Goal: Task Accomplishment & Management: Complete application form

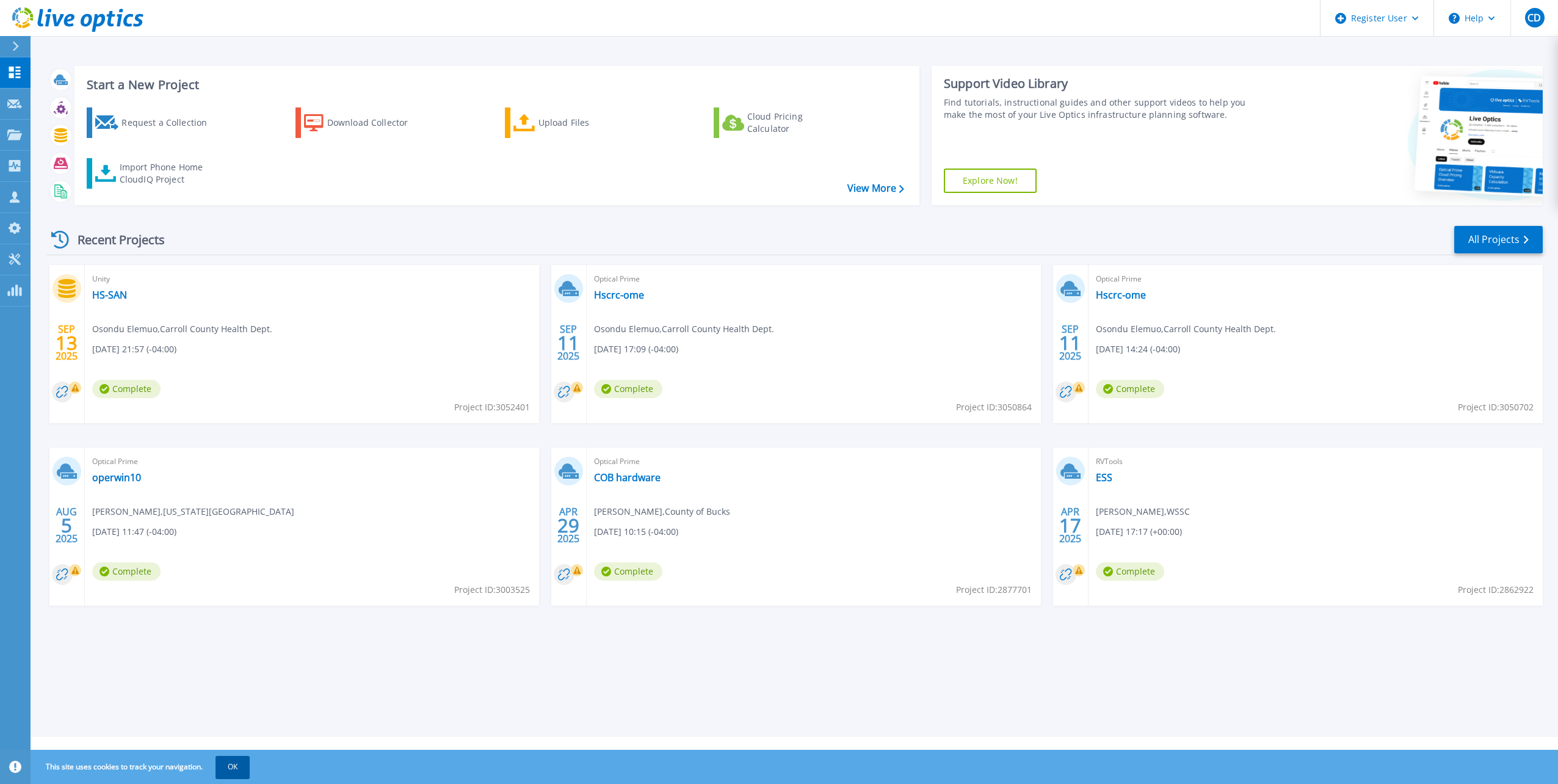
click at [243, 768] on button "OK" at bounding box center [233, 766] width 34 height 22
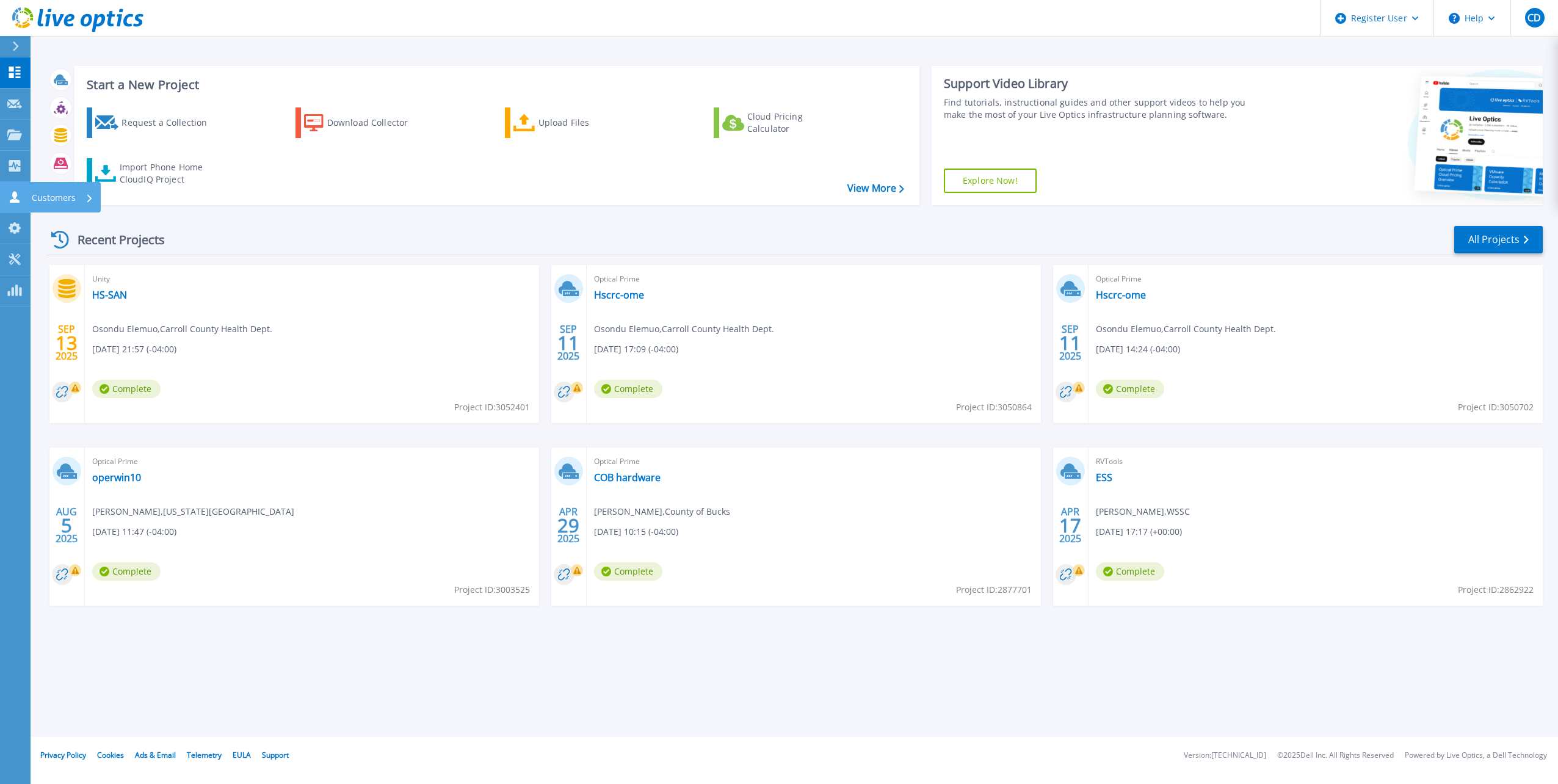
click at [13, 193] on icon at bounding box center [14, 197] width 14 height 12
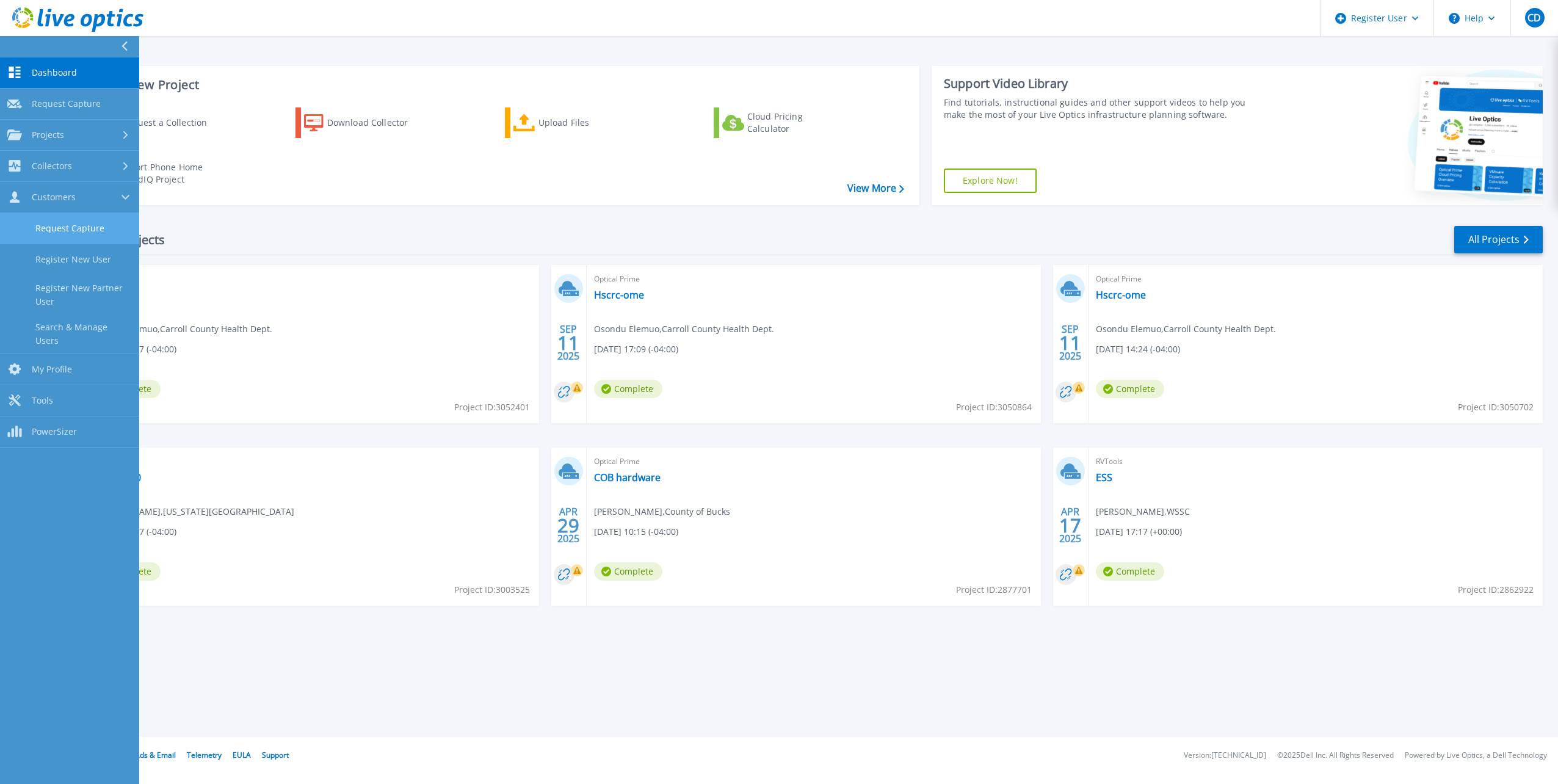
click at [58, 230] on link "Request Capture" at bounding box center [69, 229] width 139 height 31
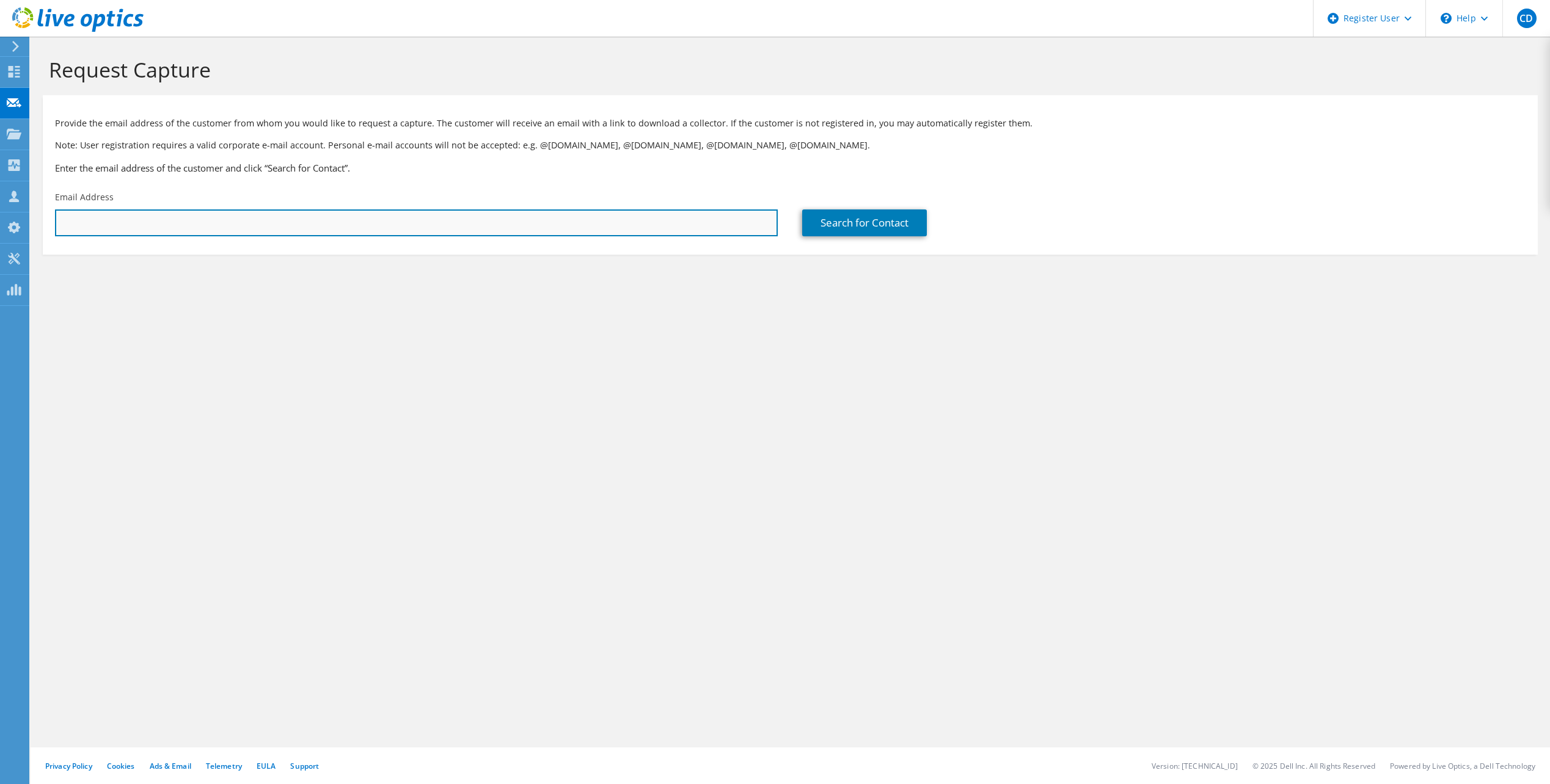
click at [260, 218] on input "text" at bounding box center [416, 223] width 722 height 27
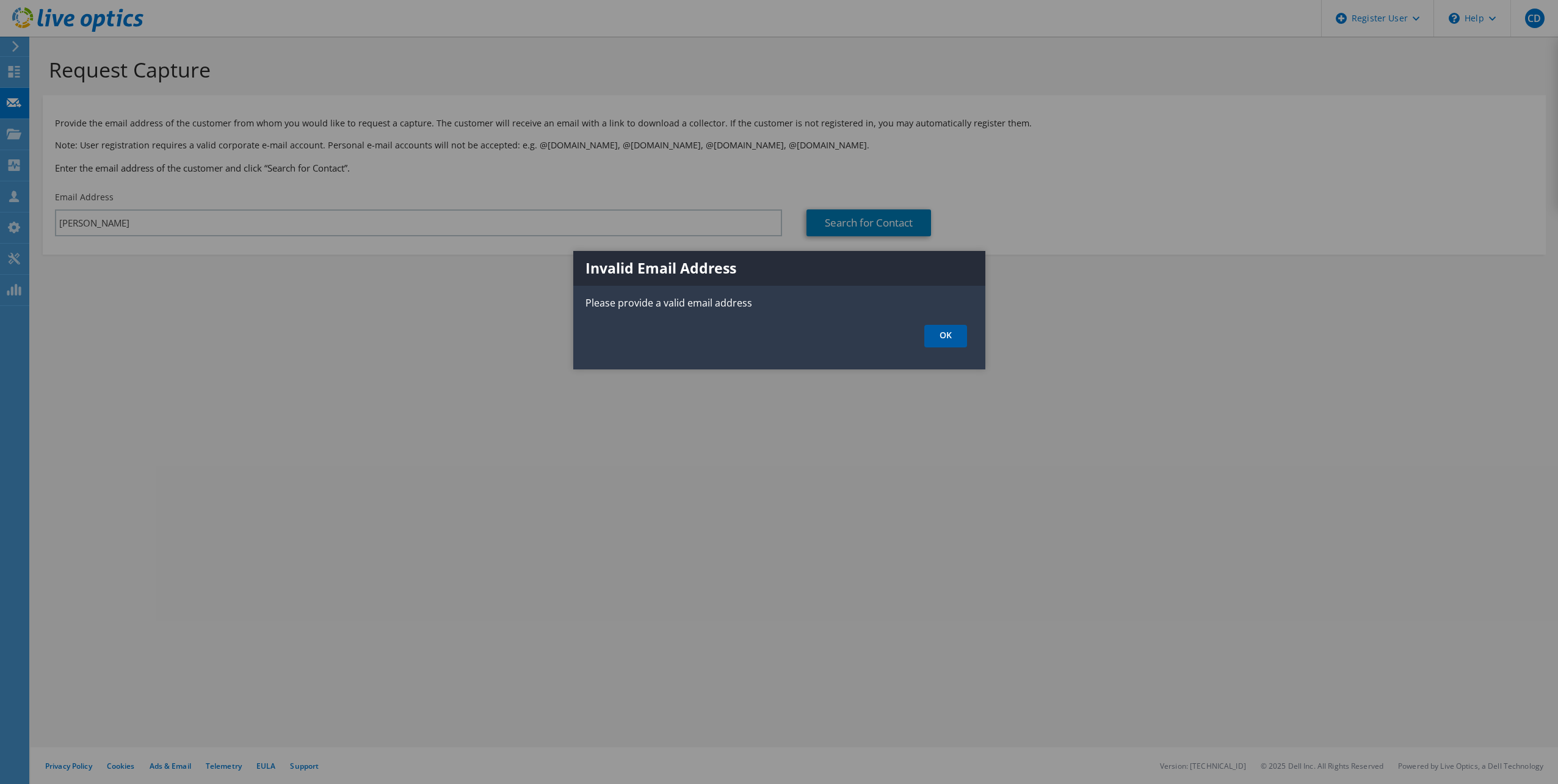
click at [943, 336] on link "OK" at bounding box center [946, 336] width 43 height 23
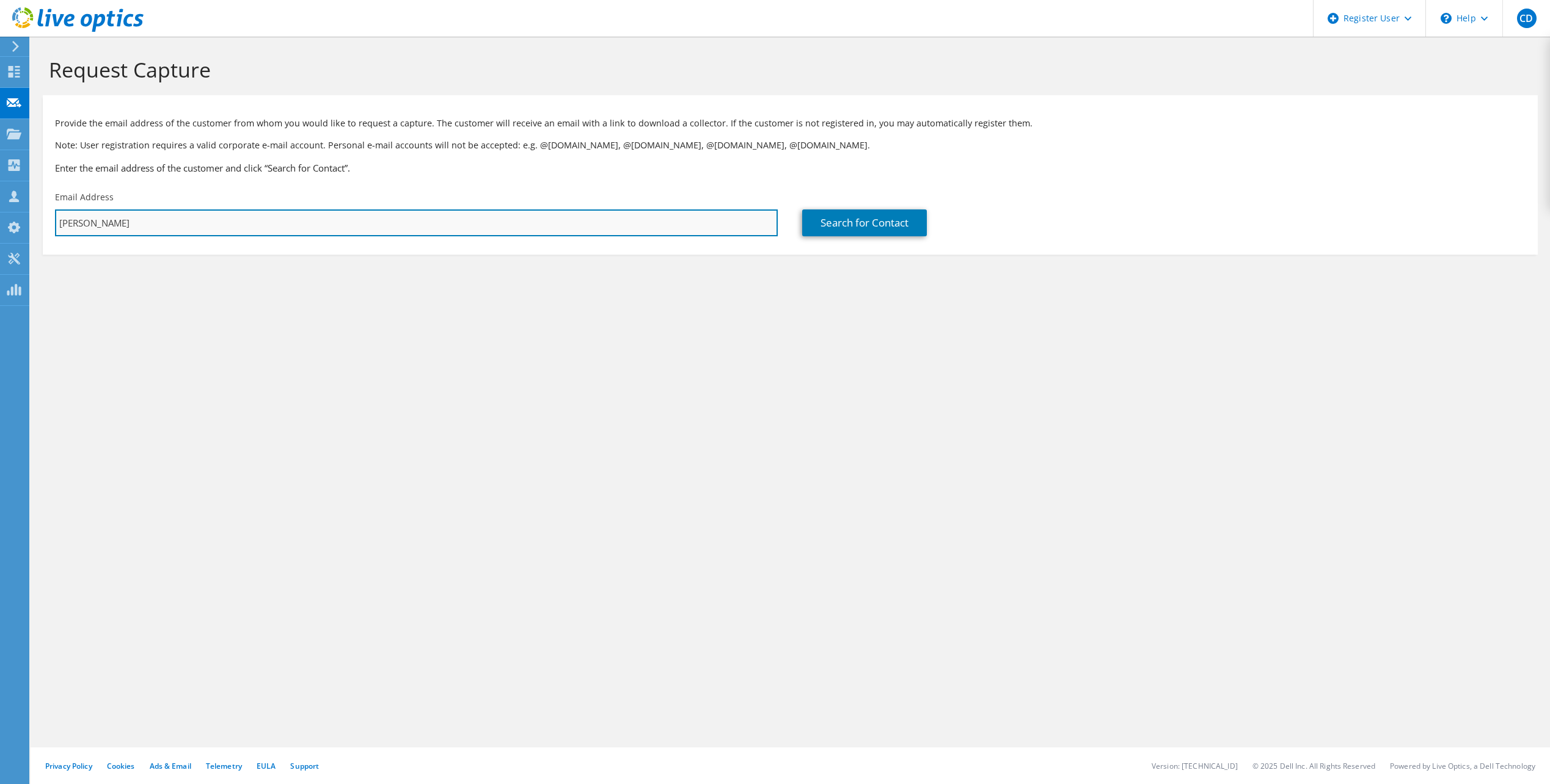
click at [102, 225] on input "Russ" at bounding box center [416, 223] width 722 height 27
type input "russell.lyons@mwaa.com"
click at [420, 278] on section "Request Capture Provide the email address of the customer from whom you would l…" at bounding box center [790, 176] width 1519 height 279
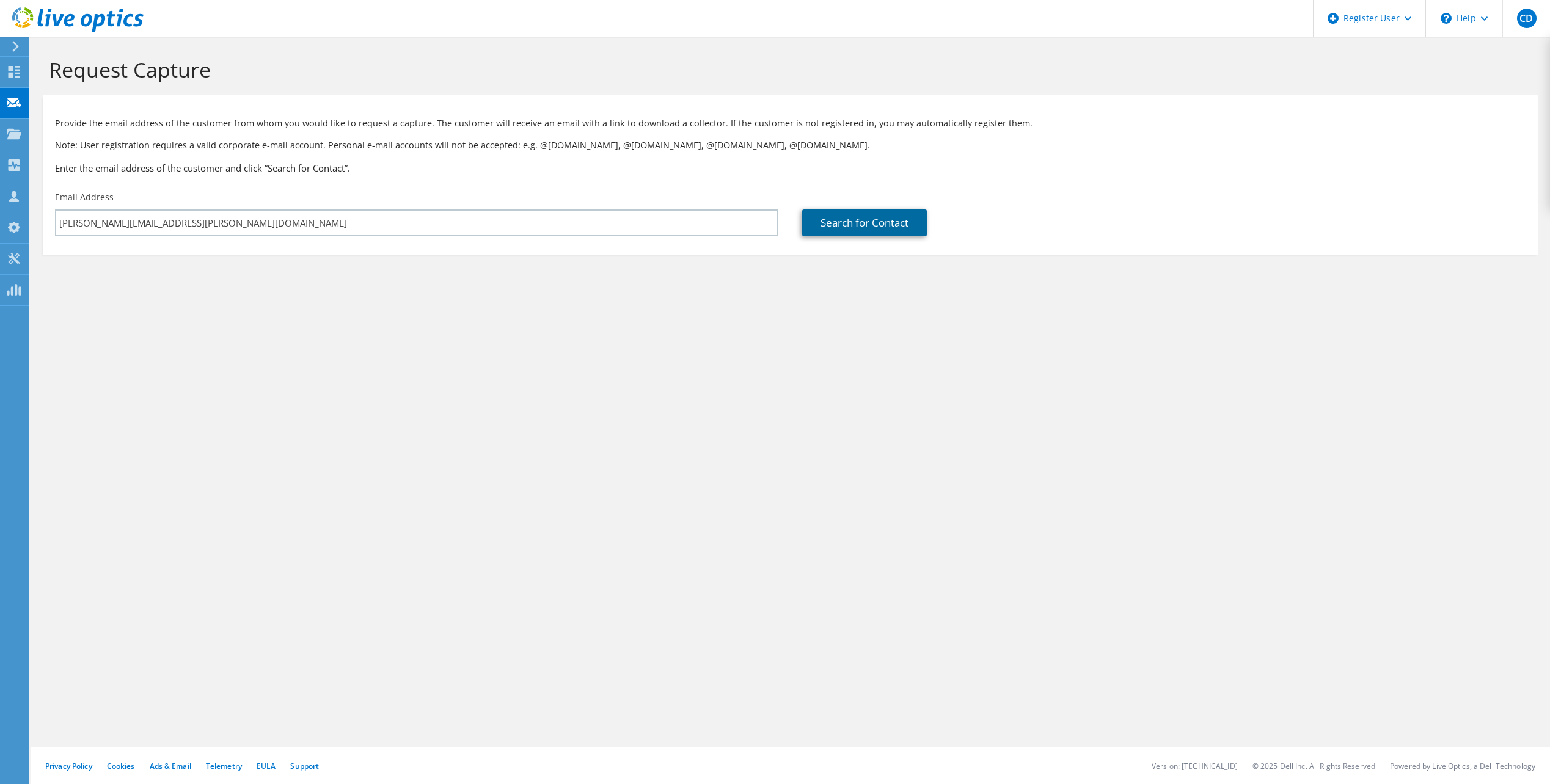
click at [847, 229] on link "Search for Contact" at bounding box center [864, 223] width 124 height 27
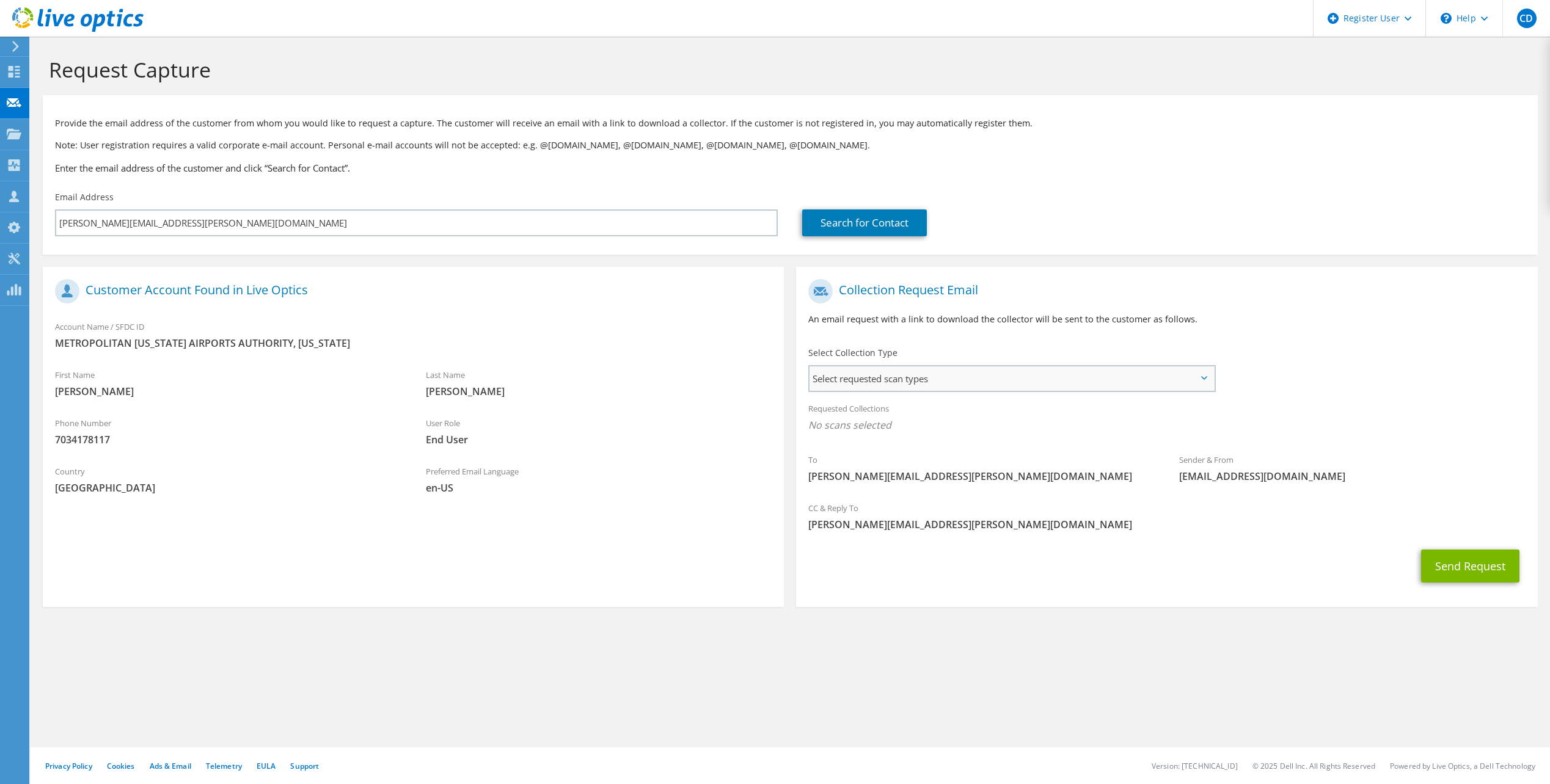
click at [919, 383] on span "Select requested scan types" at bounding box center [1011, 378] width 404 height 24
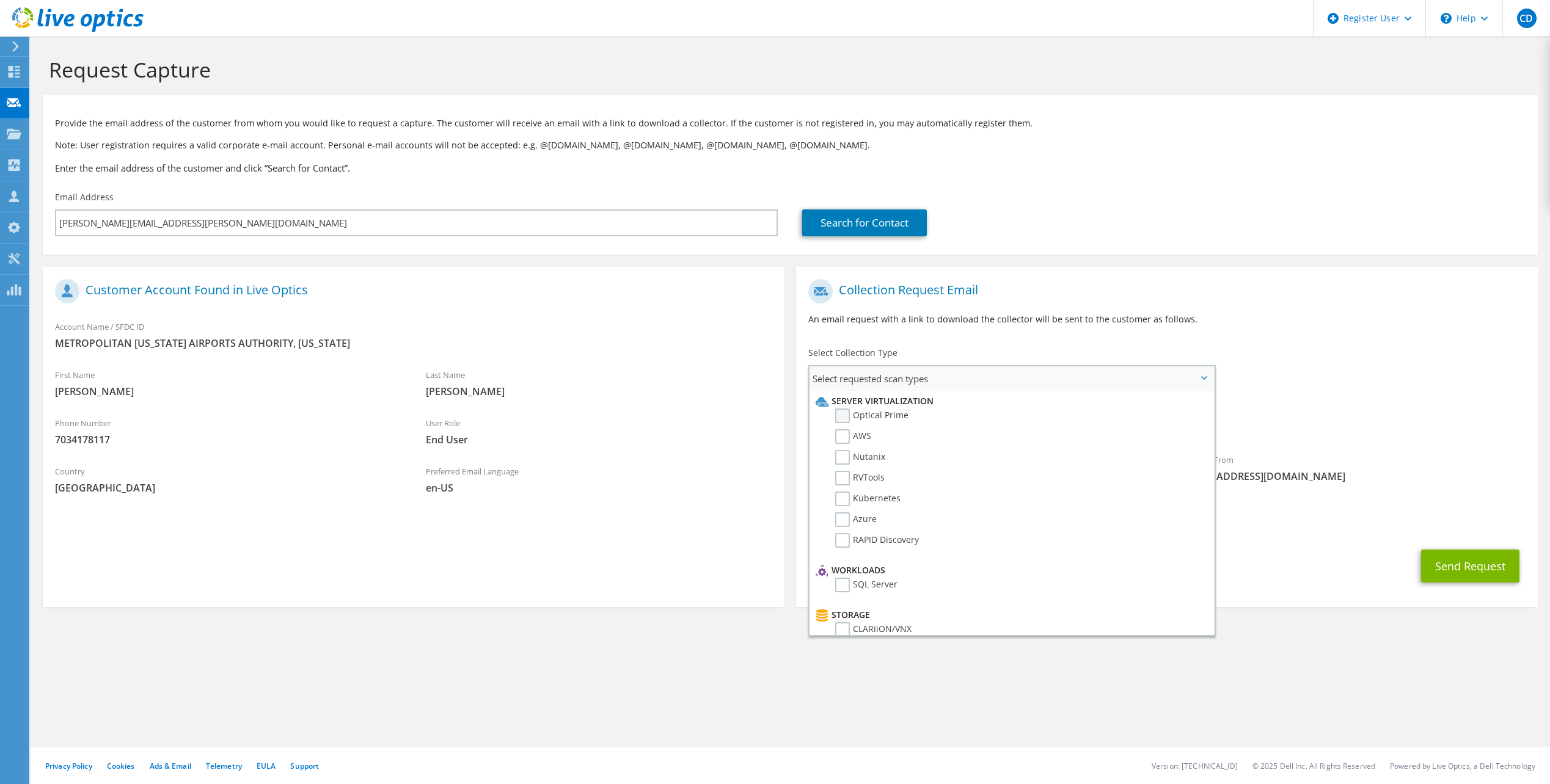
click at [843, 417] on label "Optical Prime" at bounding box center [871, 415] width 73 height 14
click at [0, 0] on input "Optical Prime" at bounding box center [0, 0] width 0 height 0
click at [952, 674] on div "Request Capture Provide the email address of the customer from whom you would l…" at bounding box center [790, 410] width 1519 height 747
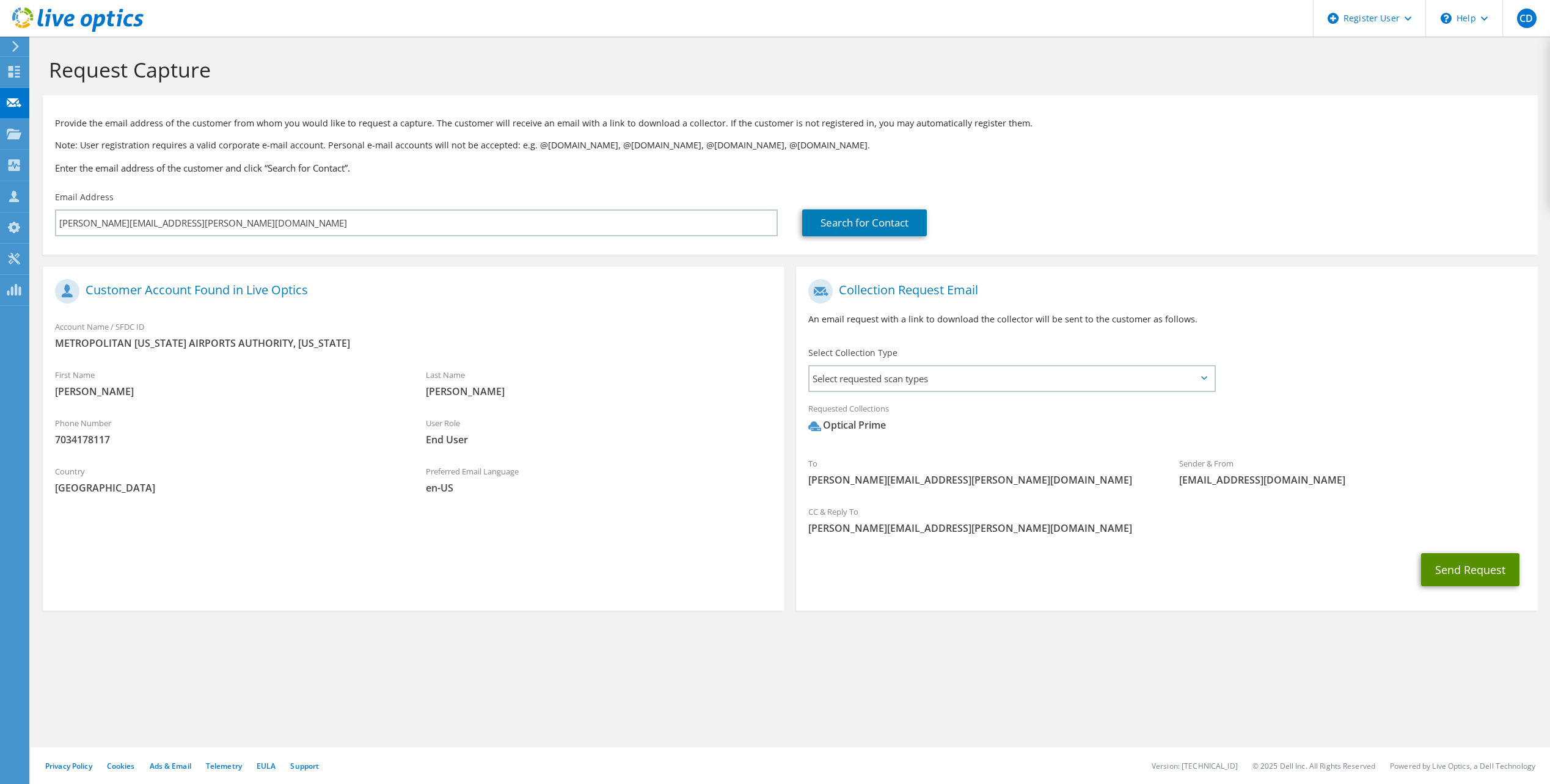
click at [1467, 577] on button "Send Request" at bounding box center [1469, 570] width 98 height 33
